Goal: Transaction & Acquisition: Book appointment/travel/reservation

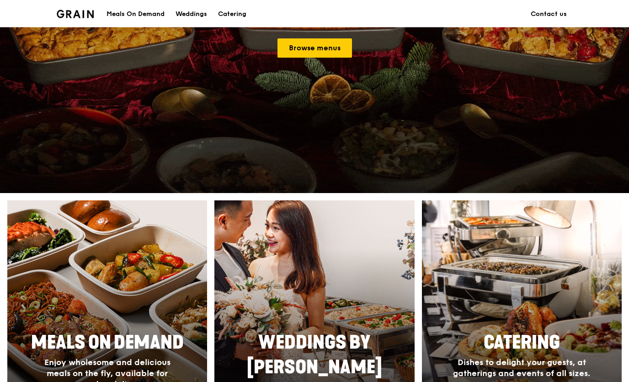
scroll to position [142, 0]
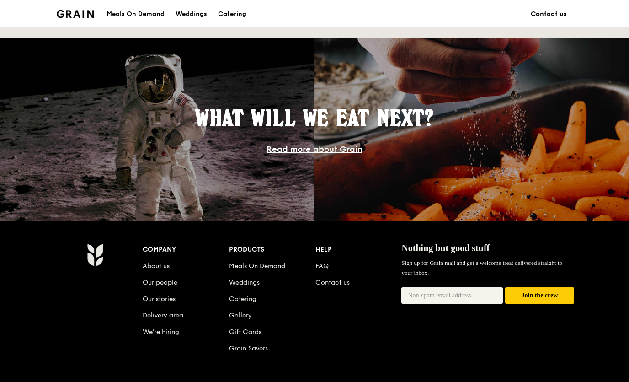
scroll to position [745, 0]
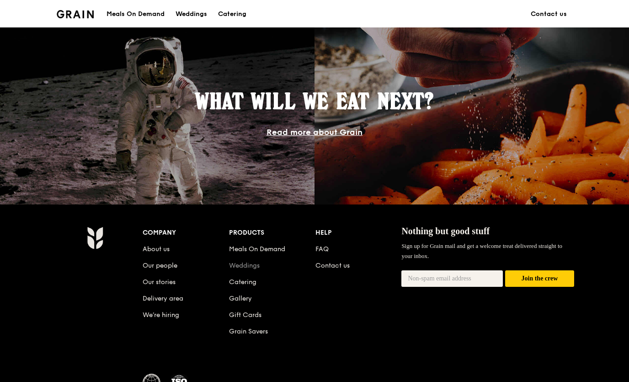
click at [255, 265] on link "Weddings" at bounding box center [244, 265] width 31 height 8
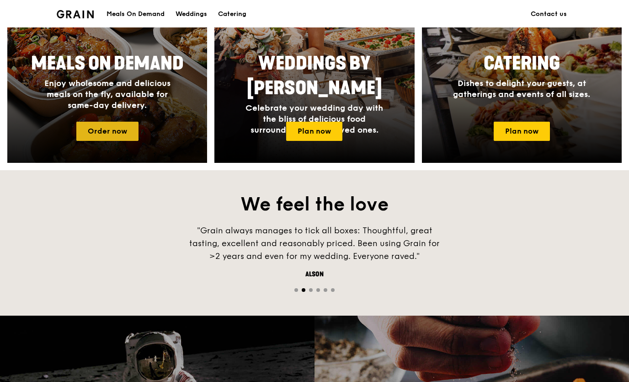
scroll to position [468, 0]
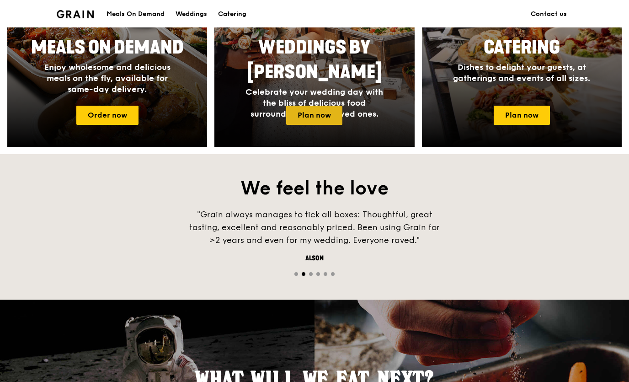
click at [295, 110] on link "Plan now" at bounding box center [314, 115] width 56 height 19
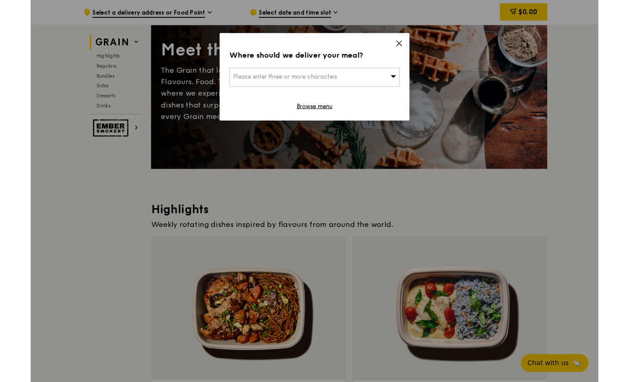
scroll to position [70, 0]
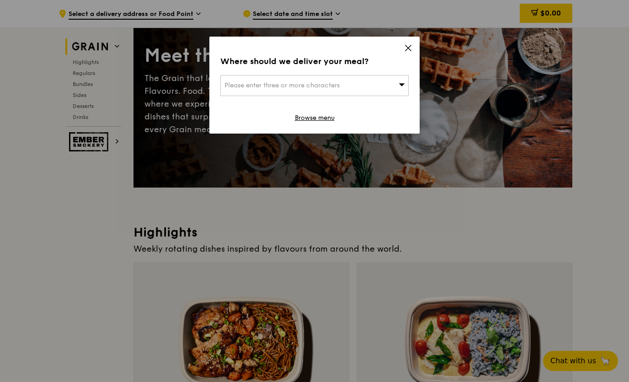
click at [404, 57] on div "Where should we deliver your meal?" at bounding box center [314, 61] width 188 height 13
click at [404, 54] on span at bounding box center [408, 49] width 8 height 10
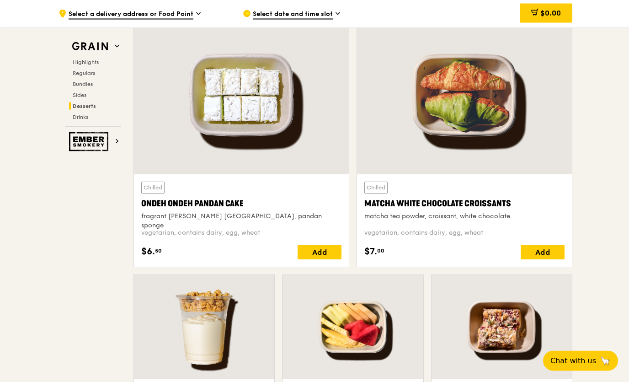
scroll to position [2656, 0]
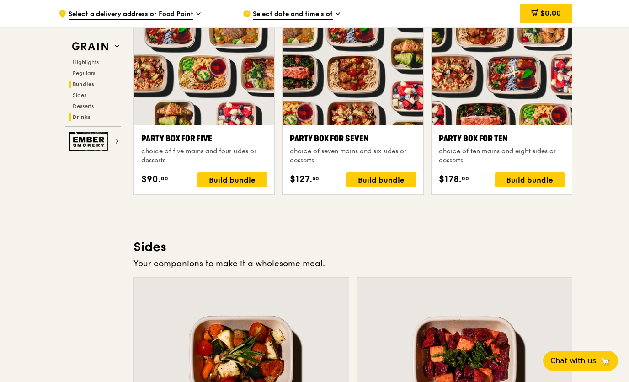
click at [86, 119] on span "Drinks" at bounding box center [82, 117] width 18 height 6
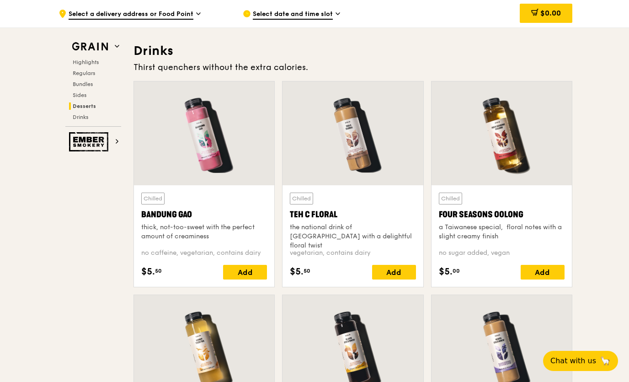
scroll to position [3153, 0]
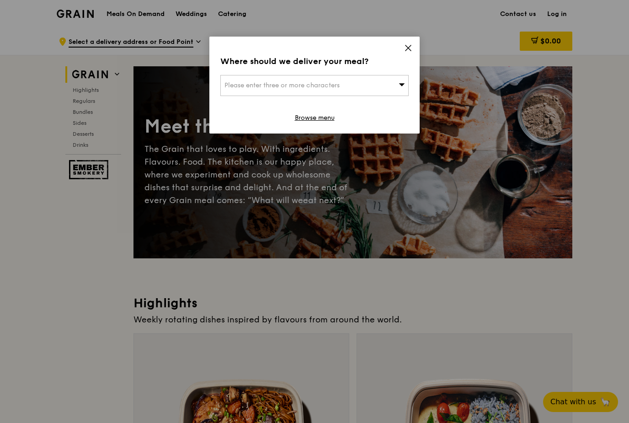
click at [405, 60] on div "Where should we deliver your meal?" at bounding box center [314, 61] width 188 height 13
click at [408, 51] on icon at bounding box center [408, 48] width 8 height 8
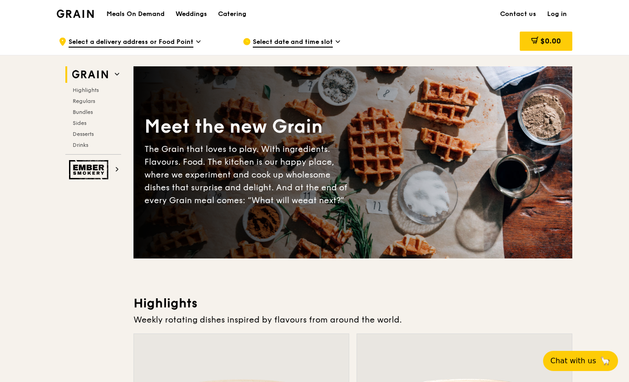
click at [579, 28] on div ".cls-1 { fill: none; stroke: #fff; stroke-linecap: round; stroke-linejoin: roun…" at bounding box center [314, 40] width 629 height 27
click at [87, 147] on span "Drinks" at bounding box center [82, 145] width 18 height 6
click at [194, 16] on div "Weddings" at bounding box center [191, 13] width 32 height 27
